Goal: Transaction & Acquisition: Purchase product/service

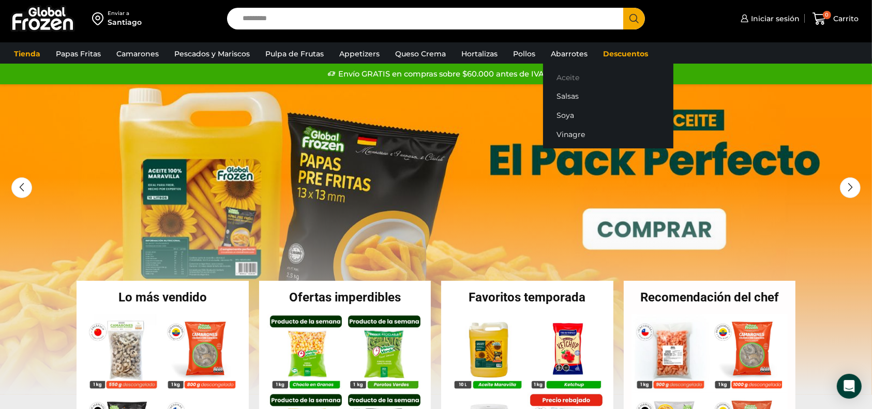
click at [563, 68] on link "Aceite" at bounding box center [608, 77] width 130 height 19
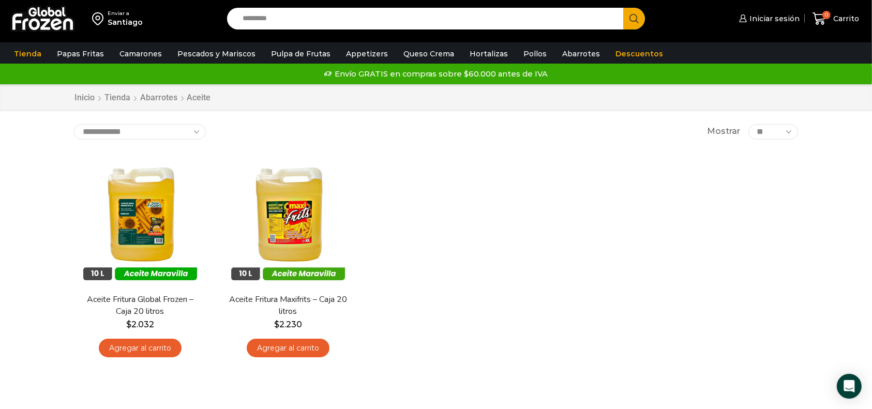
drag, startPoint x: 480, startPoint y: 182, endPoint x: 565, endPoint y: 177, distance: 85.0
click at [481, 182] on div "En stock [GEOGRAPHIC_DATA] Aceite Fritura Global Frozen – Caja 20 litros $ 2.03…" at bounding box center [436, 259] width 740 height 226
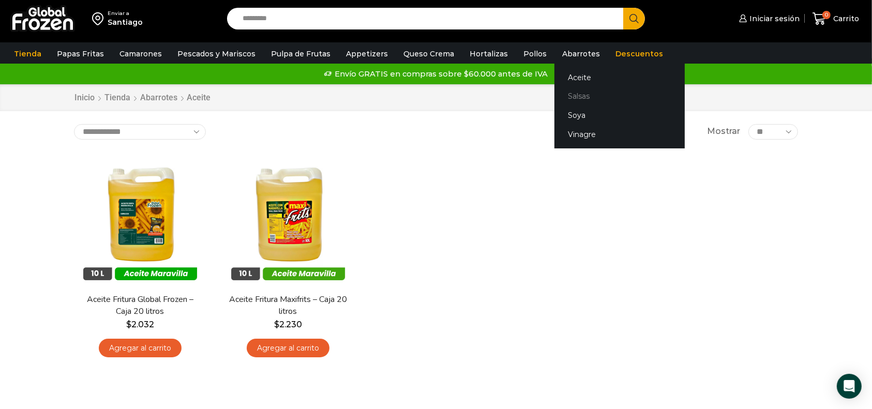
click at [568, 94] on link "Salsas" at bounding box center [620, 96] width 130 height 19
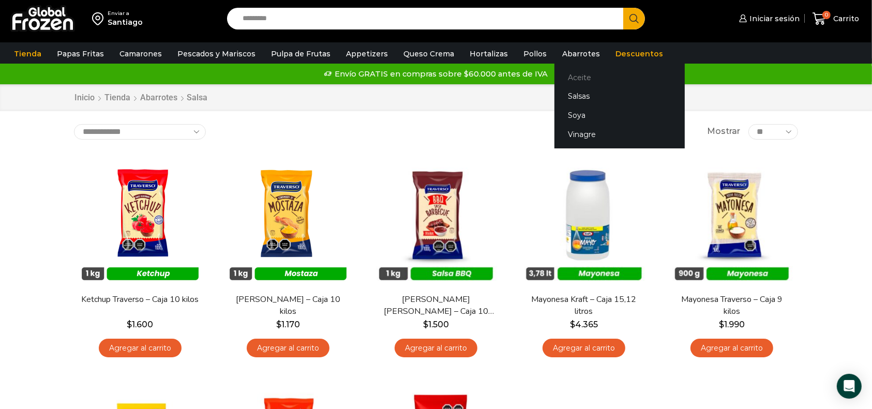
click at [563, 75] on link "Aceite" at bounding box center [620, 77] width 130 height 19
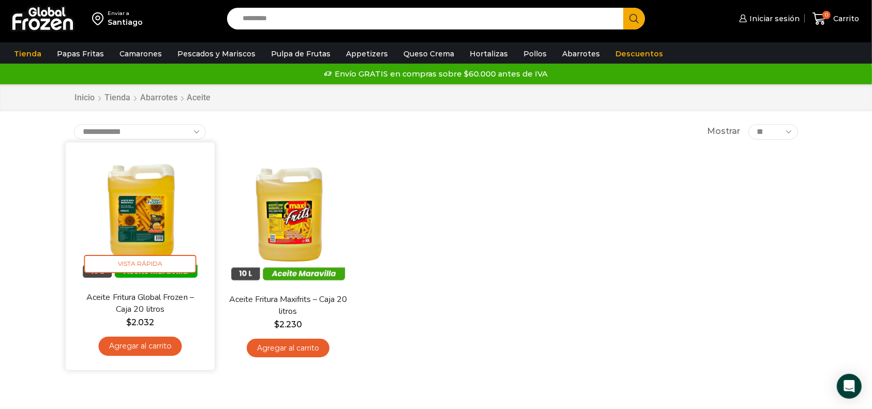
click at [142, 219] on img at bounding box center [139, 216] width 133 height 133
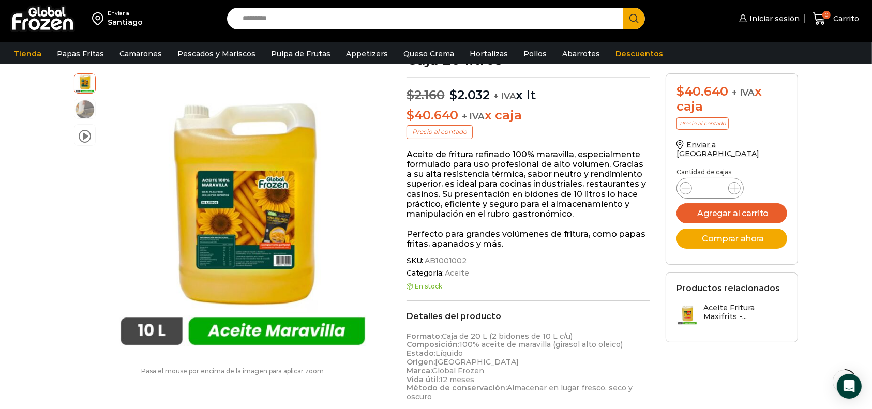
scroll to position [69, 0]
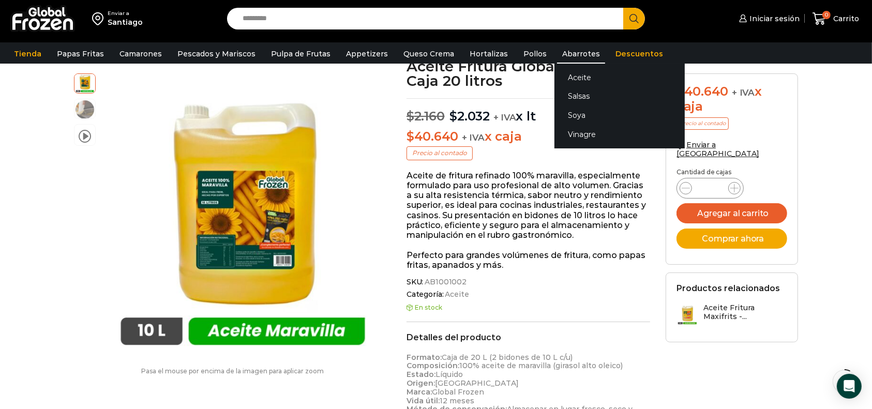
click at [578, 54] on link "Abarrotes" at bounding box center [581, 54] width 48 height 20
click at [576, 93] on link "Salsas" at bounding box center [620, 96] width 130 height 19
